Goal: Obtain resource: Download file/media

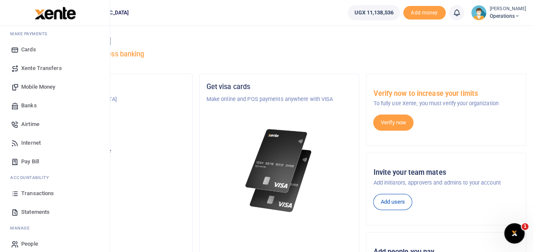
click at [36, 212] on span "Statements" at bounding box center [35, 212] width 28 height 8
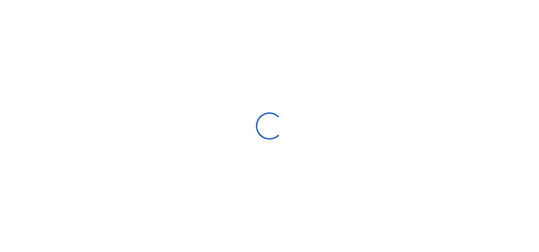
select select "ALL"
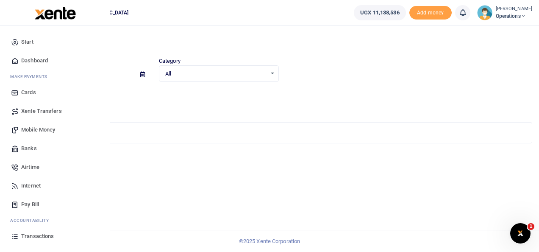
click at [42, 232] on link "Transactions" at bounding box center [55, 236] width 96 height 19
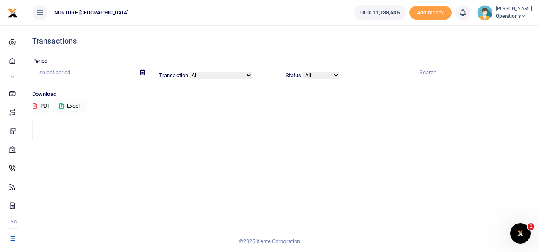
click at [70, 73] on input "text" at bounding box center [82, 72] width 101 height 14
type input "[DATE] - [DATE]"
click at [77, 103] on button "Excel" at bounding box center [69, 106] width 35 height 14
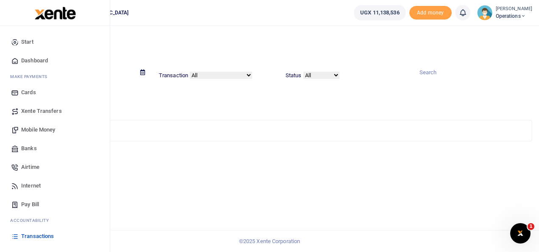
click at [45, 234] on span "Transactions" at bounding box center [37, 236] width 33 height 8
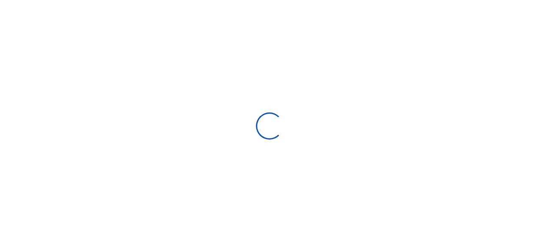
select select
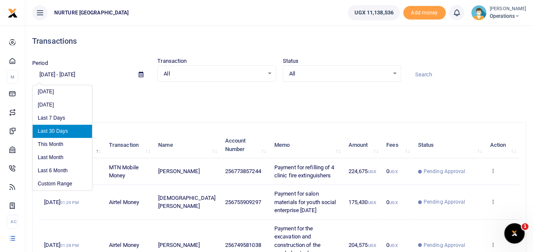
click at [84, 69] on input "08/25/2025 - 09/23/2025" at bounding box center [82, 74] width 100 height 14
click at [60, 145] on li "This Month" at bounding box center [62, 144] width 59 height 13
type input "09/01/2025 - 09/30/2025"
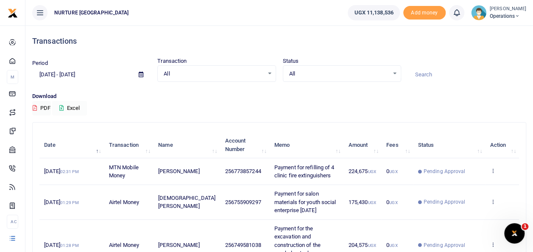
click at [73, 106] on button "Excel" at bounding box center [69, 108] width 35 height 14
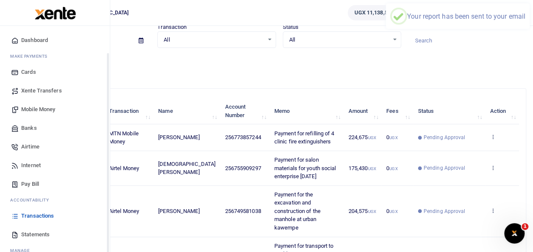
scroll to position [50, 0]
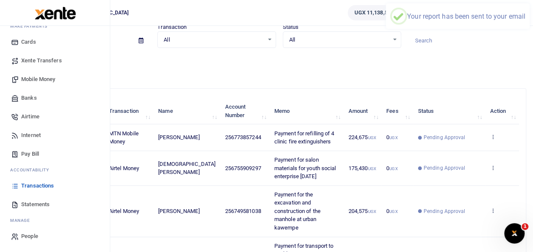
click at [32, 201] on span "Statements" at bounding box center [35, 204] width 28 height 8
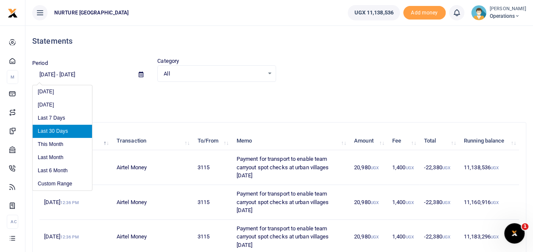
click at [64, 71] on input "[DATE] - [DATE]" at bounding box center [82, 74] width 100 height 14
click at [61, 144] on li "This Month" at bounding box center [62, 144] width 59 height 13
type input "[DATE] - [DATE]"
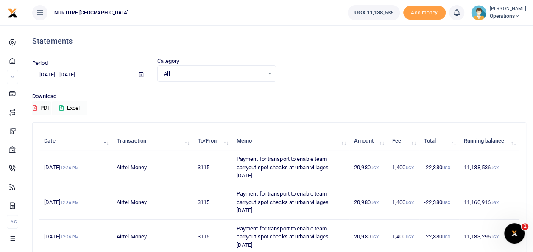
click at [76, 107] on button "Excel" at bounding box center [69, 108] width 35 height 14
click at [79, 104] on button "Excel" at bounding box center [69, 108] width 35 height 14
